Goal: Information Seeking & Learning: Learn about a topic

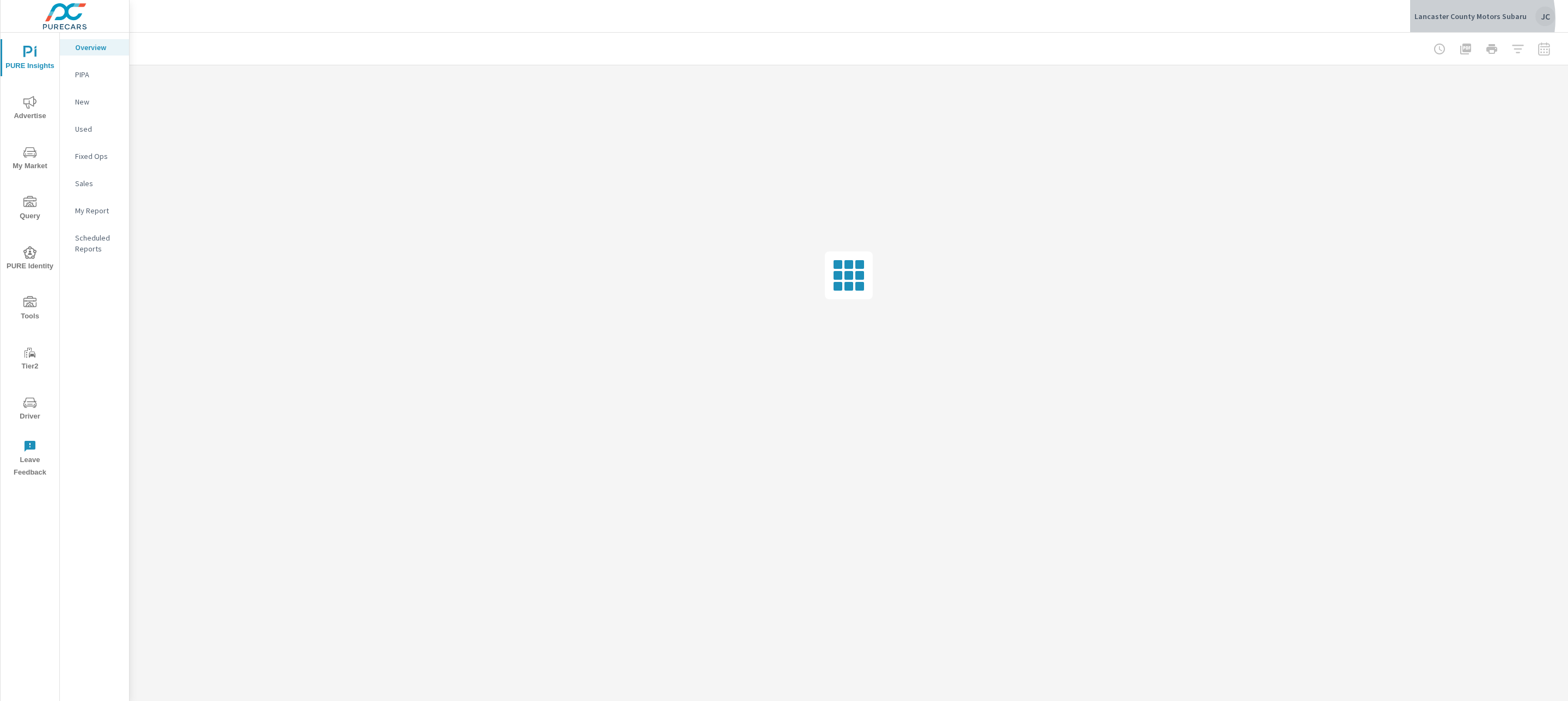
click at [1458, 18] on p "Lancaster County Motors Subaru" at bounding box center [1471, 16] width 112 height 10
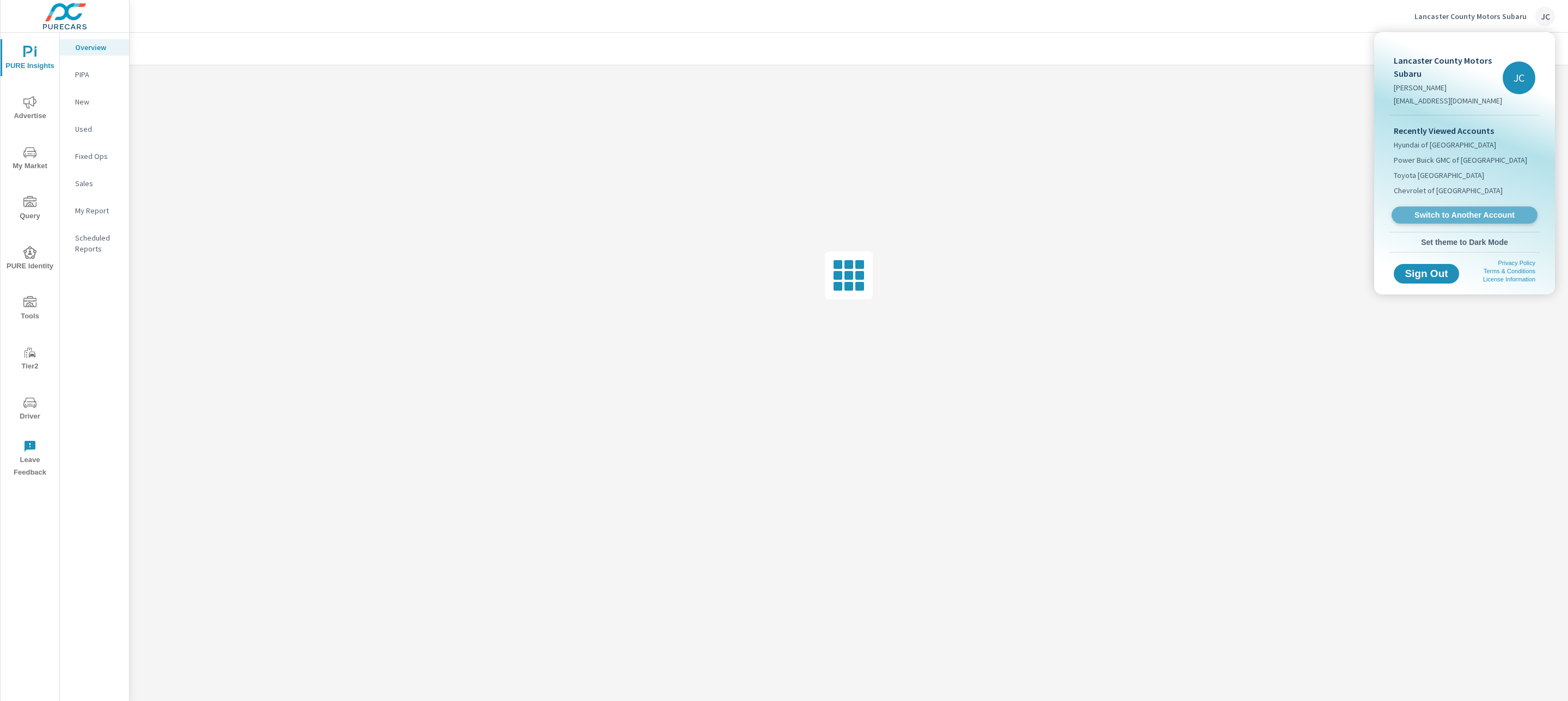
click at [1466, 210] on span "Switch to Another Account" at bounding box center [1464, 216] width 133 height 11
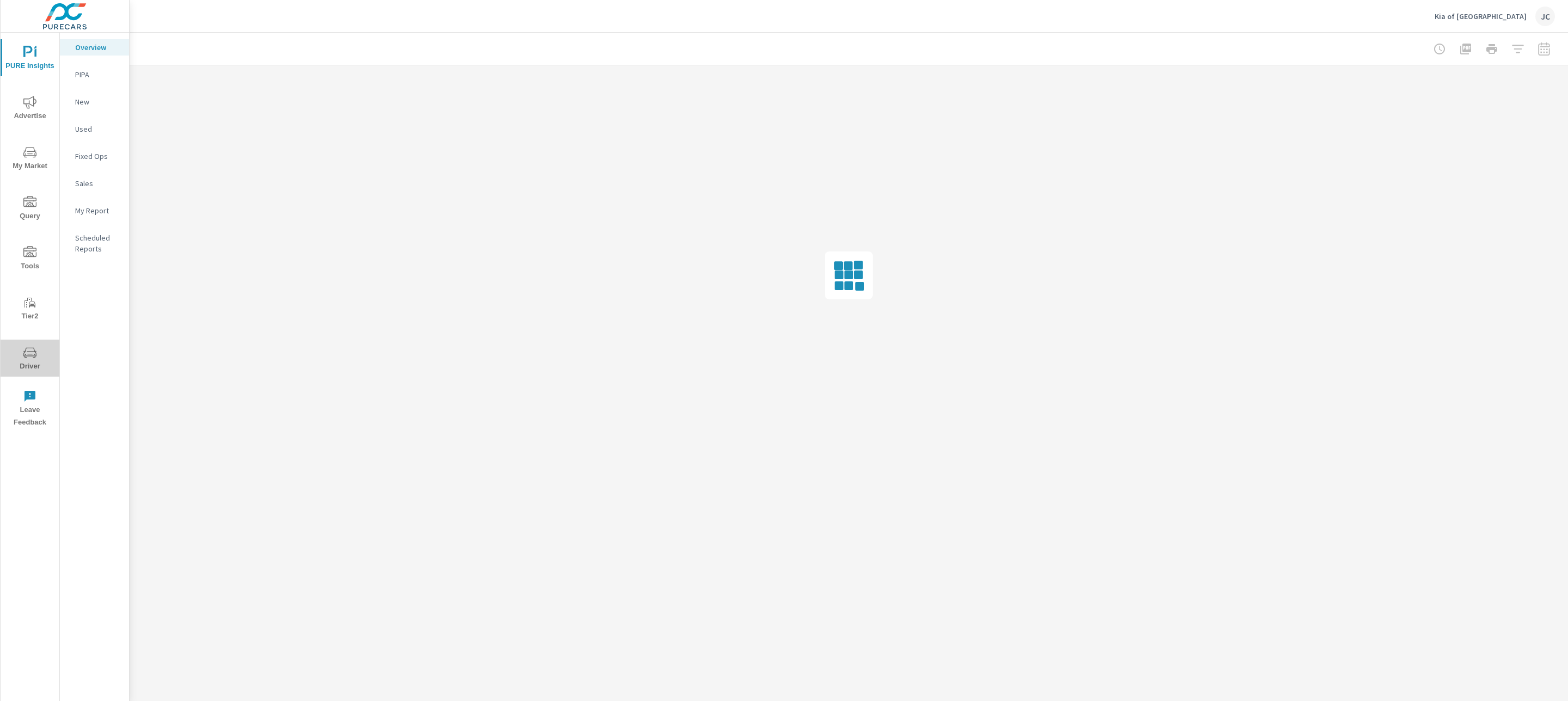
click at [36, 369] on span "Driver" at bounding box center [30, 359] width 52 height 26
